Goal: Transaction & Acquisition: Register for event/course

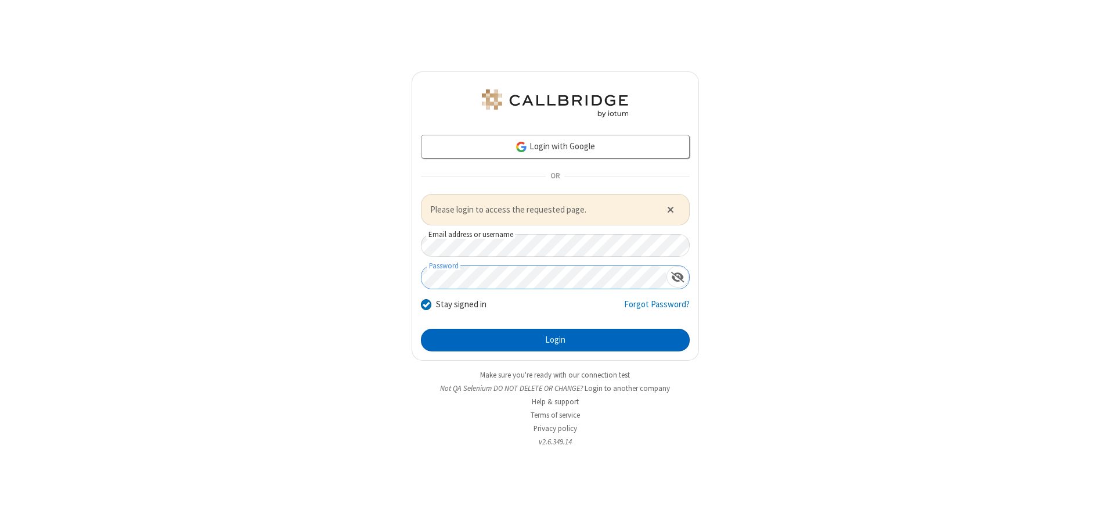
click at [555, 340] on button "Login" at bounding box center [555, 340] width 269 height 23
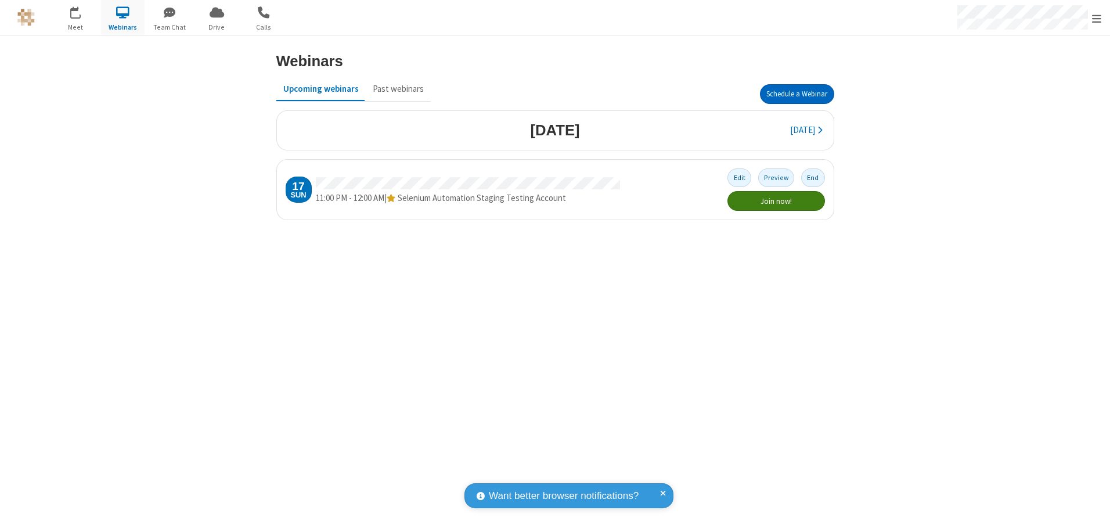
click at [797, 94] on button "Schedule a Webinar" at bounding box center [797, 94] width 74 height 20
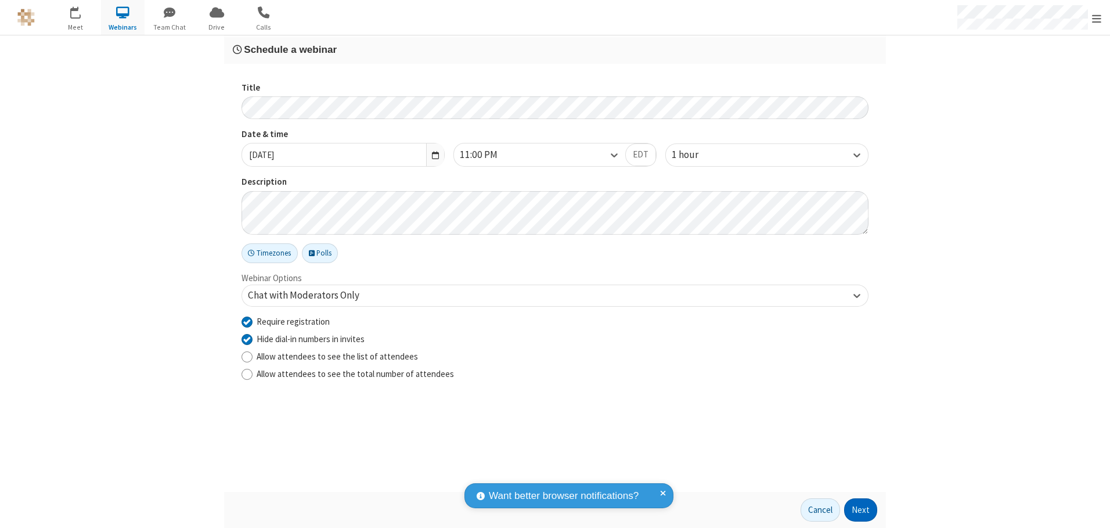
click at [861, 510] on button "Next" at bounding box center [860, 509] width 33 height 23
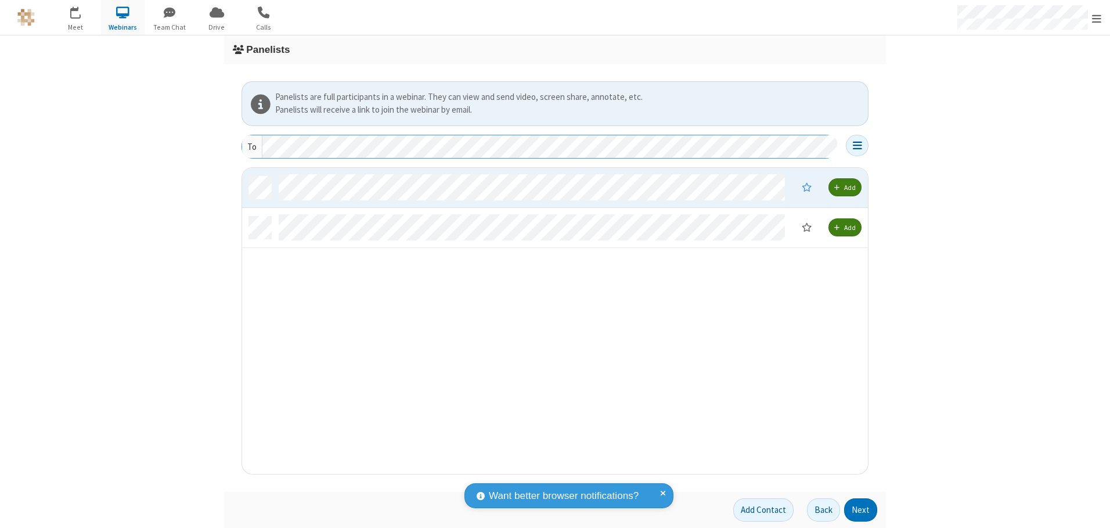
scroll to position [297, 617]
click at [861, 510] on button "Next" at bounding box center [860, 509] width 33 height 23
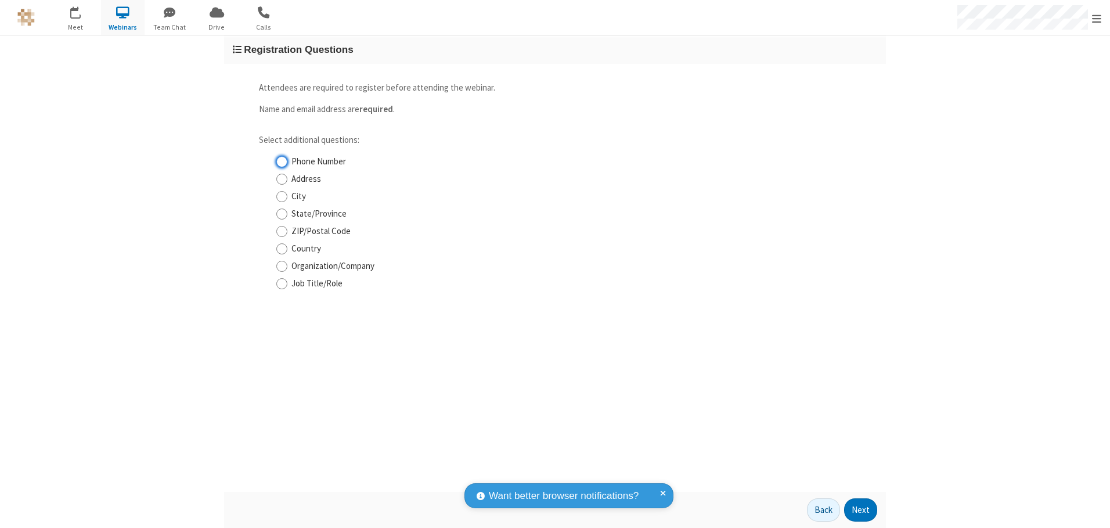
click at [282, 161] on input "Phone Number" at bounding box center [281, 162] width 11 height 12
checkbox input "true"
click at [861, 510] on button "Next" at bounding box center [860, 509] width 33 height 23
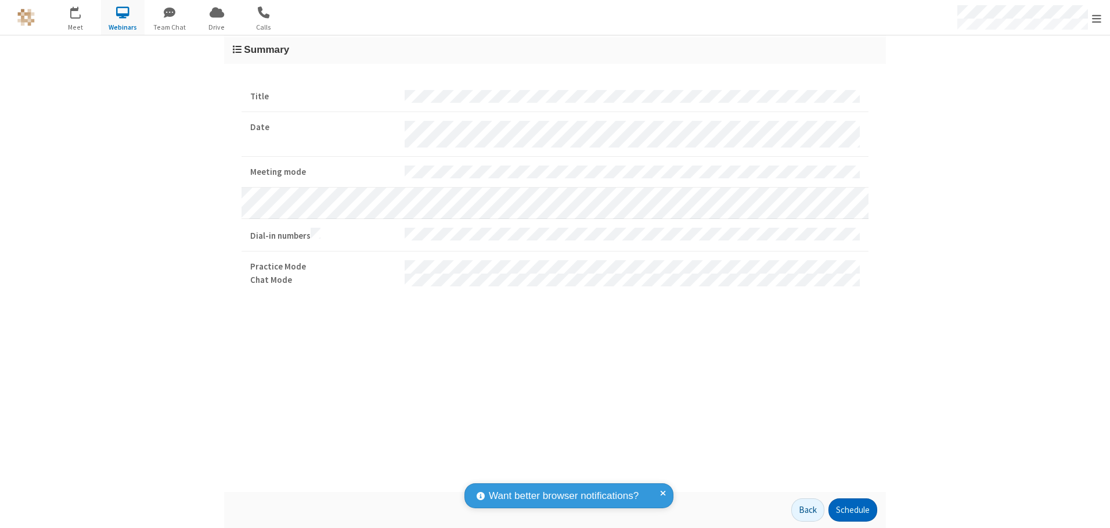
click at [853, 510] on button "Schedule" at bounding box center [853, 509] width 49 height 23
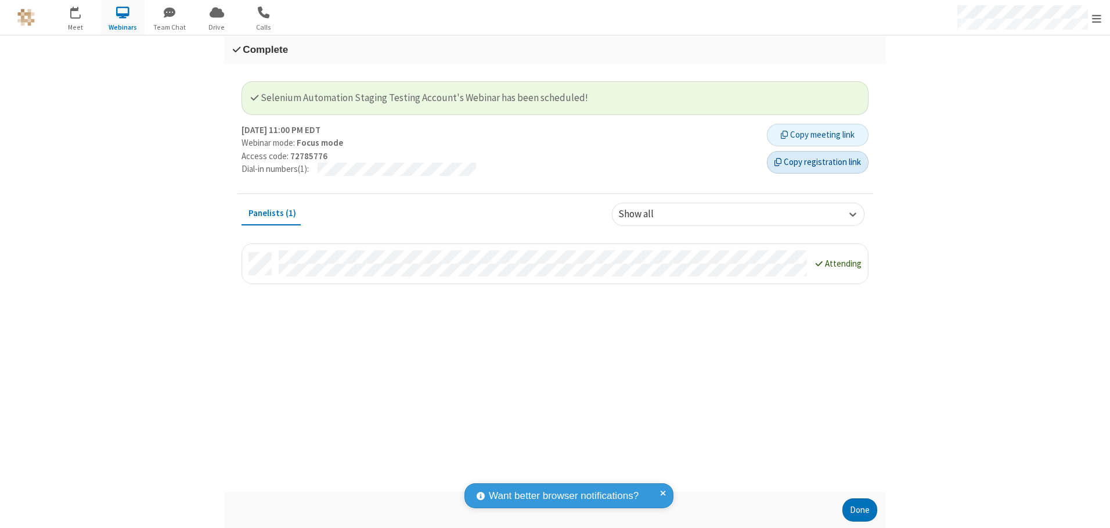
click at [818, 162] on button "Copy registration link" at bounding box center [818, 162] width 102 height 23
click at [860, 510] on button "Done" at bounding box center [860, 509] width 35 height 23
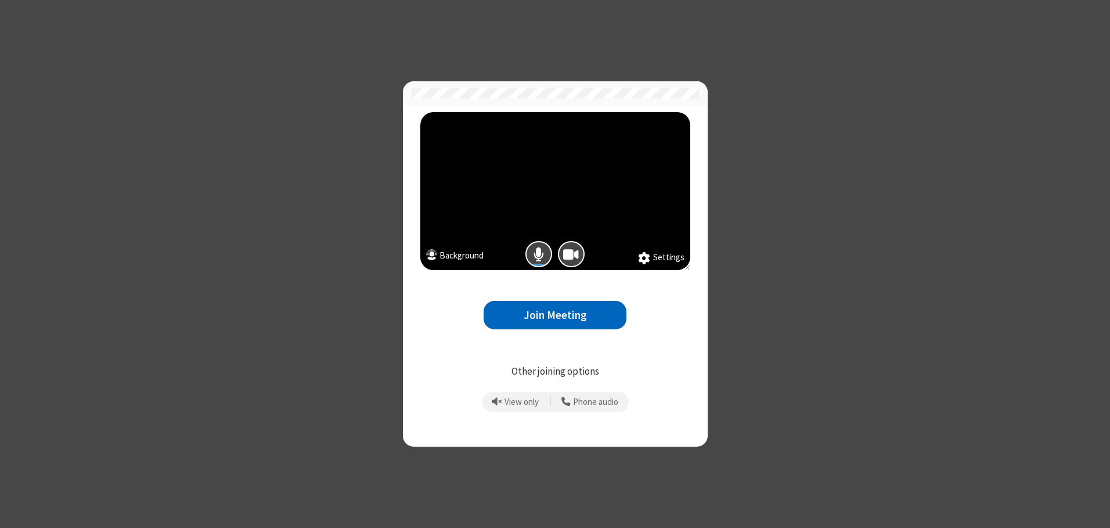
click at [555, 315] on button "Join Meeting" at bounding box center [555, 315] width 143 height 28
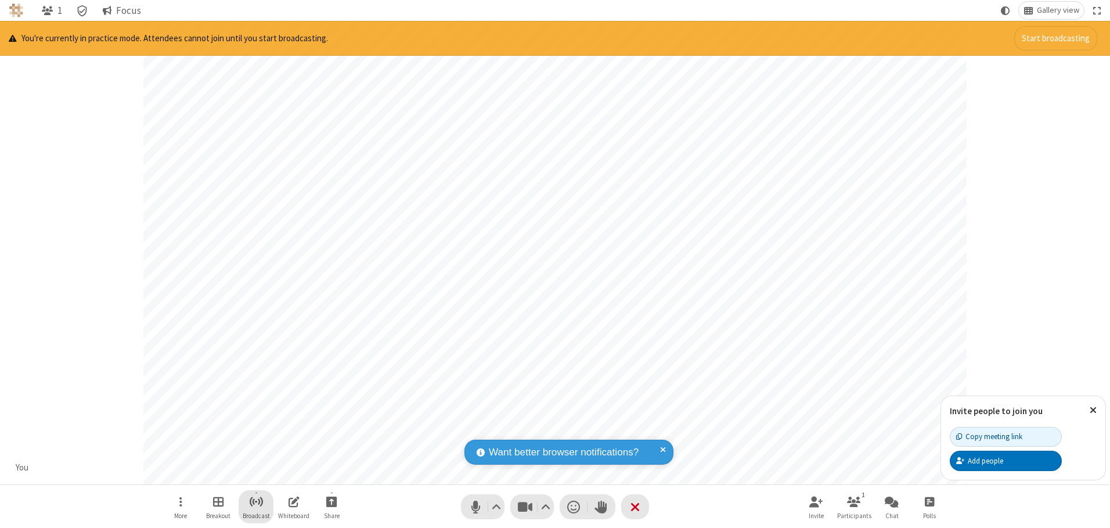
click at [256, 501] on span "Start broadcast" at bounding box center [256, 501] width 15 height 15
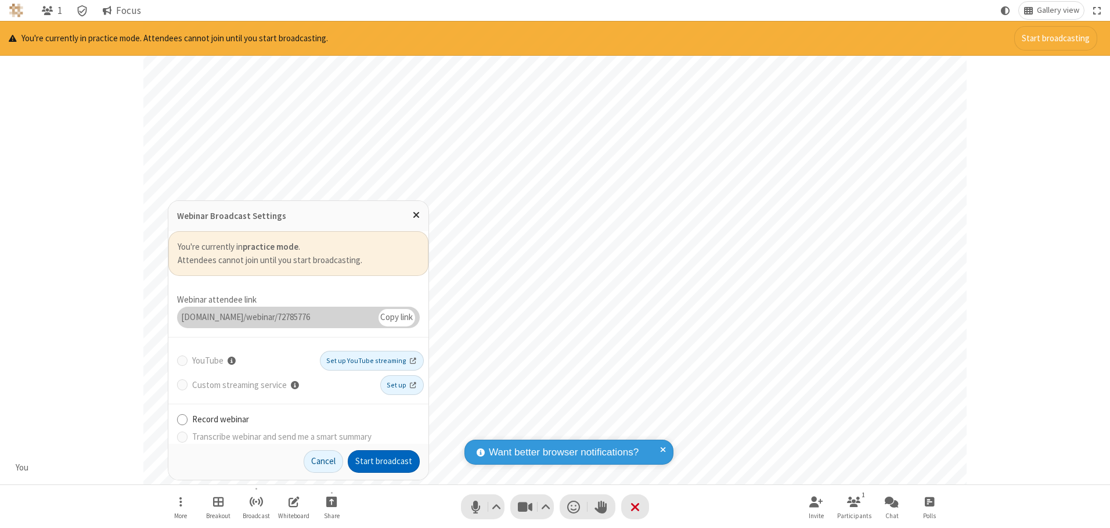
click at [384, 461] on button "Start broadcast" at bounding box center [384, 461] width 72 height 23
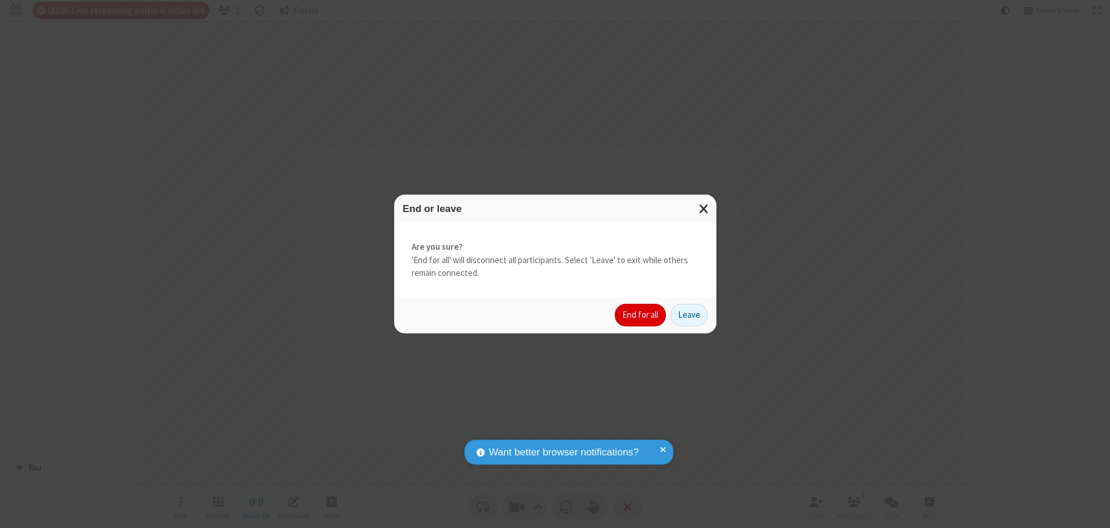
click at [641, 315] on button "End for all" at bounding box center [640, 315] width 51 height 23
